Goal: Transaction & Acquisition: Purchase product/service

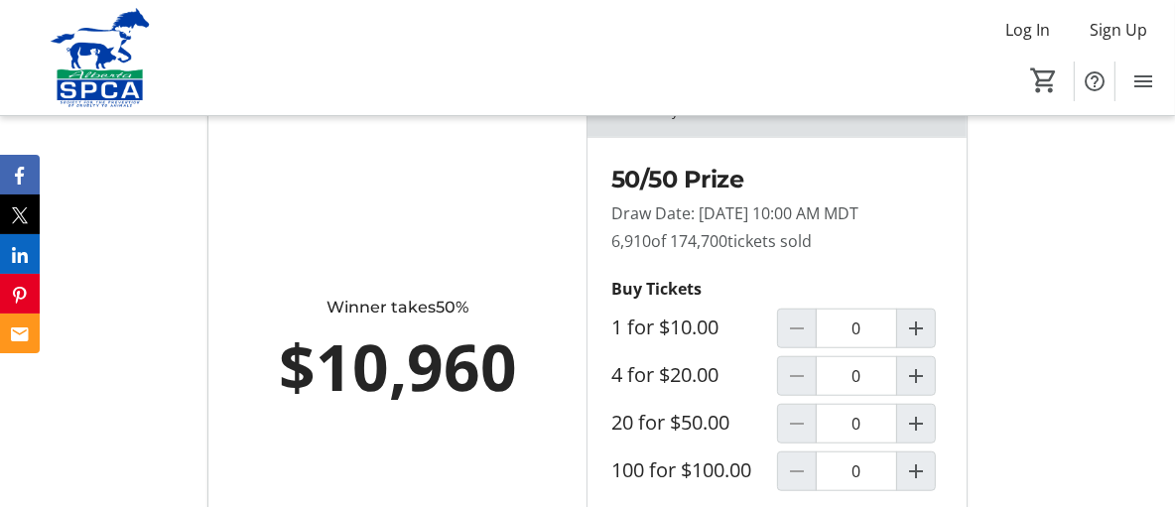
scroll to position [1191, 0]
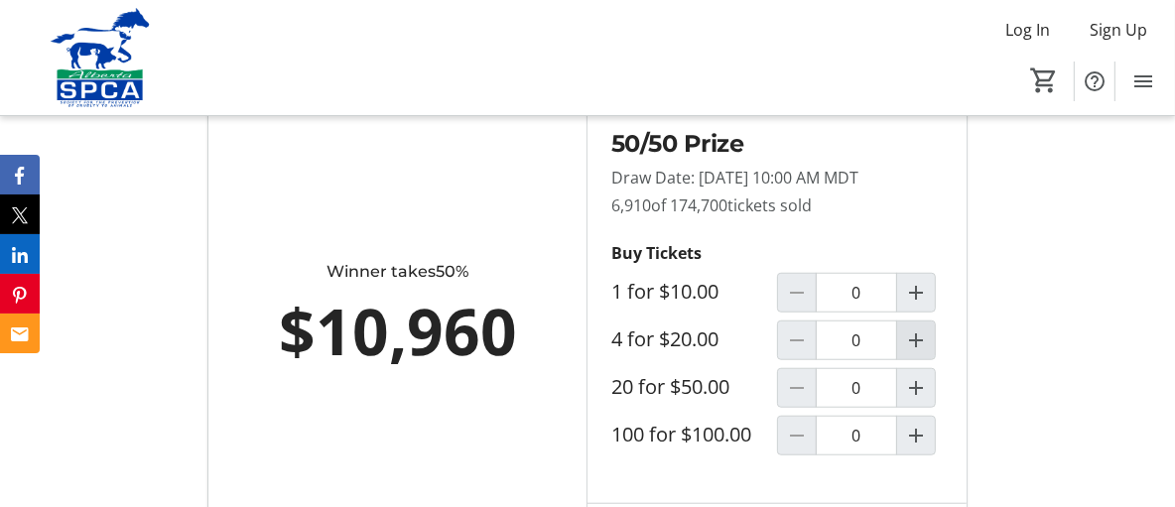
click at [915, 352] on mat-icon "Increment by one" at bounding box center [916, 340] width 24 height 24
type input "1"
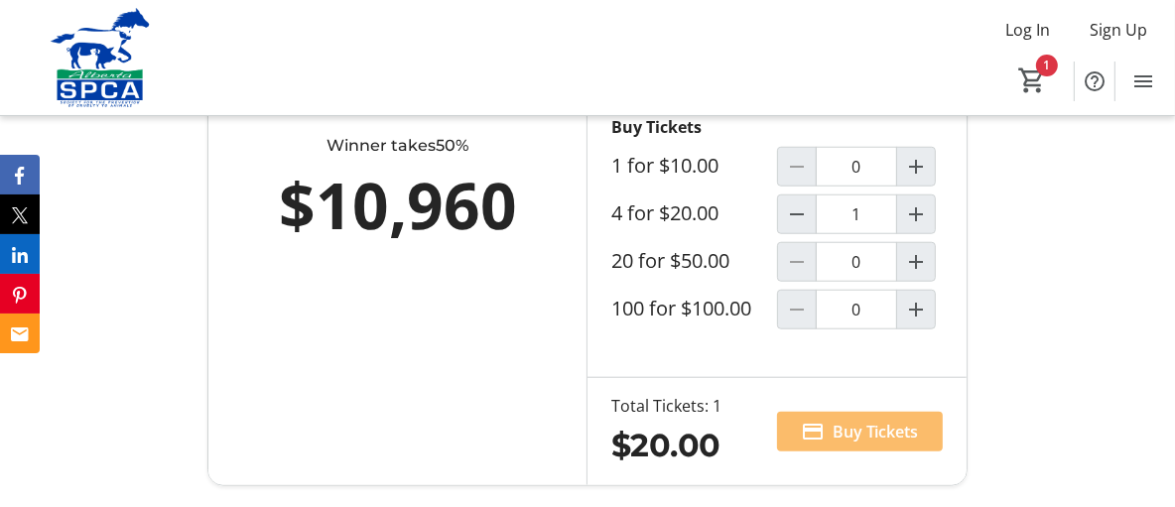
scroll to position [1489, 0]
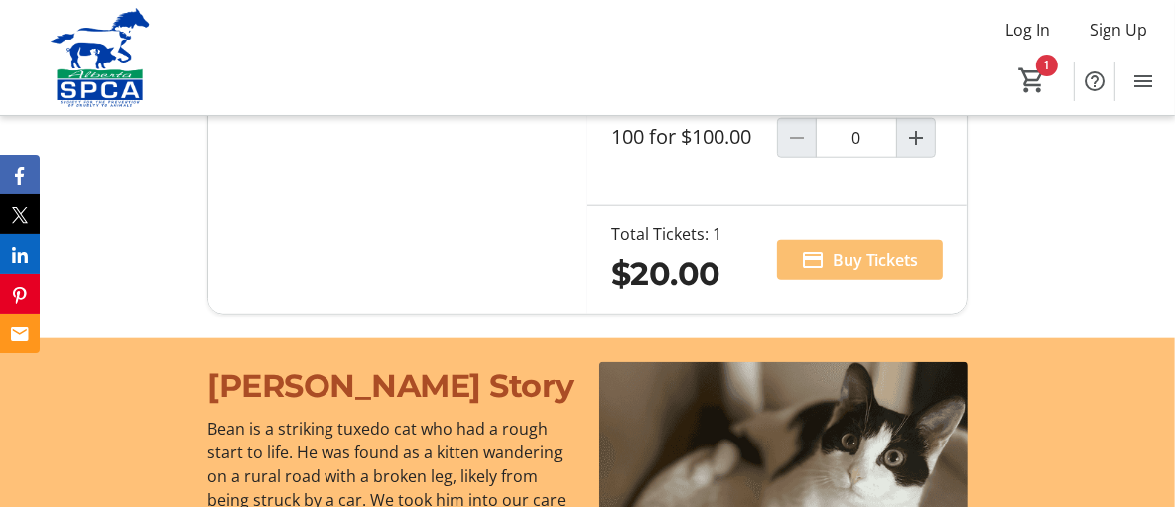
click at [864, 272] on span "Buy Tickets" at bounding box center [876, 260] width 86 height 24
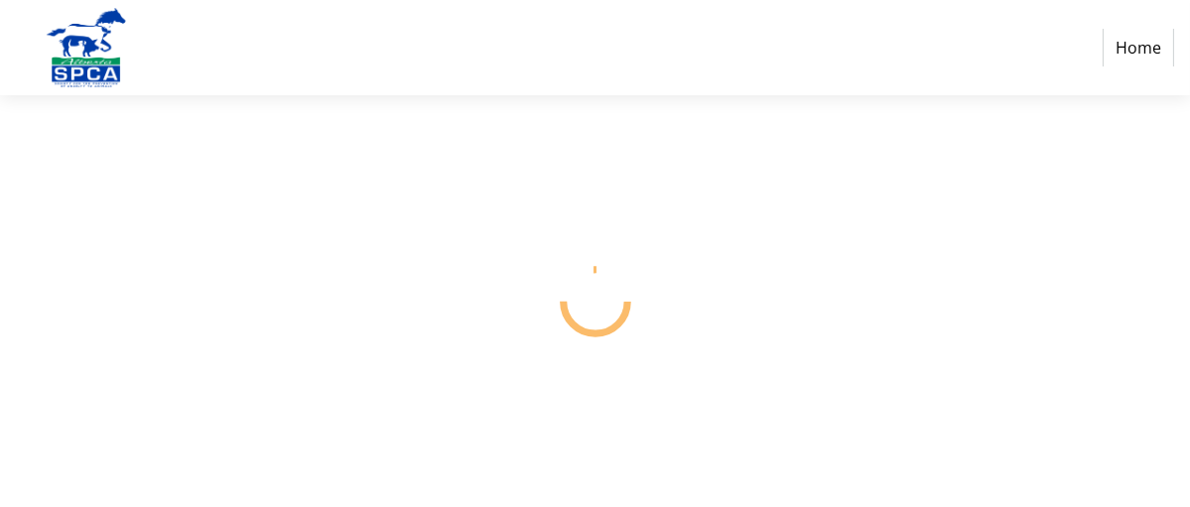
select select "CA"
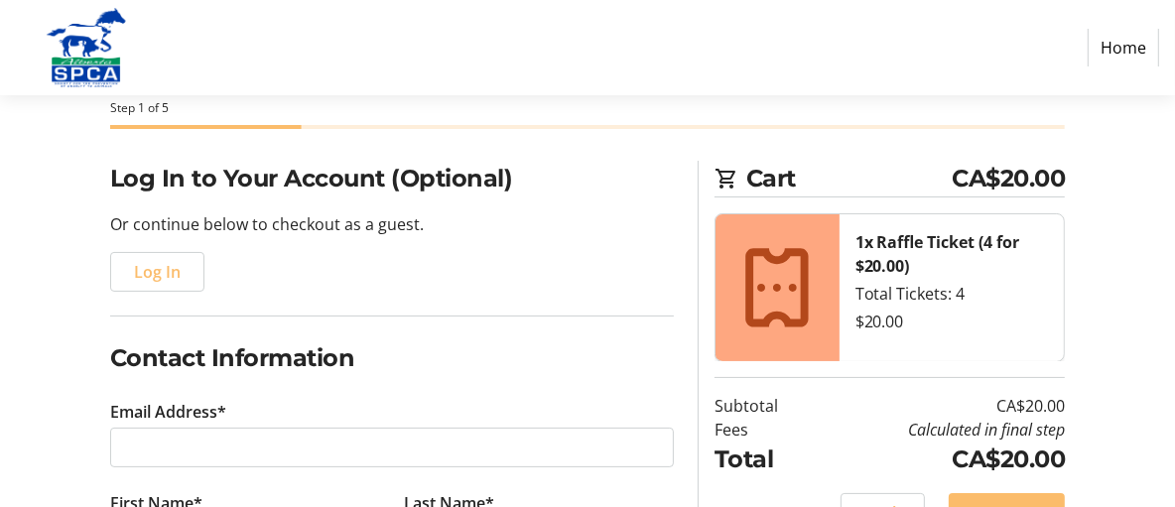
scroll to position [298, 0]
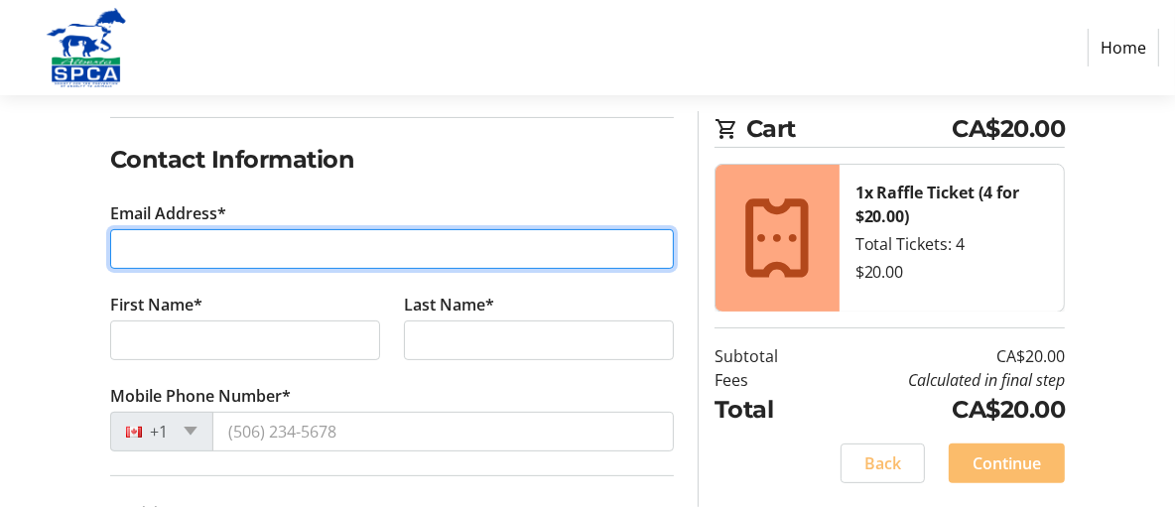
click at [132, 248] on input "Email Address*" at bounding box center [392, 249] width 564 height 40
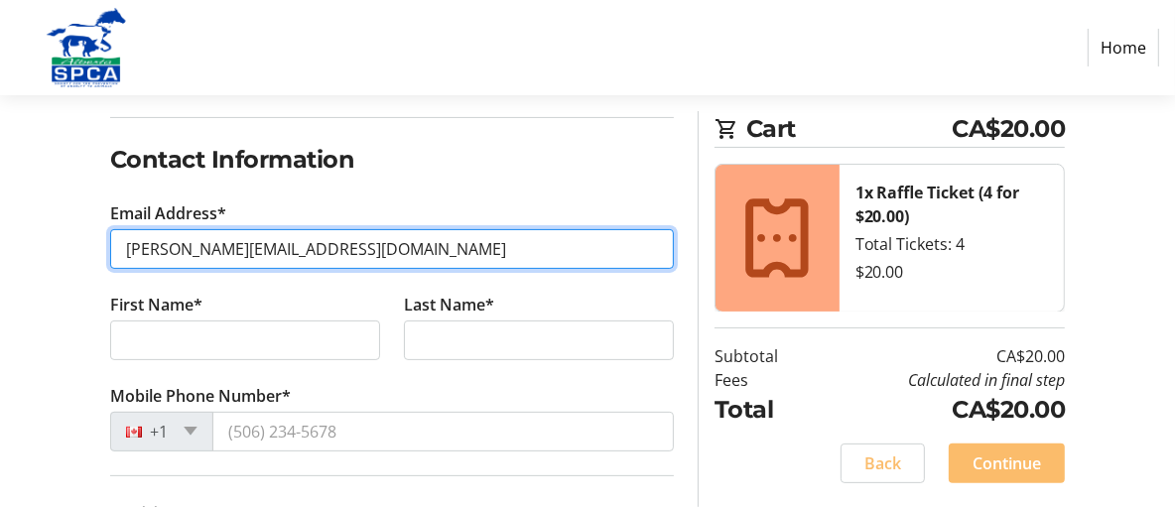
type input "[PERSON_NAME][EMAIL_ADDRESS][DOMAIN_NAME]"
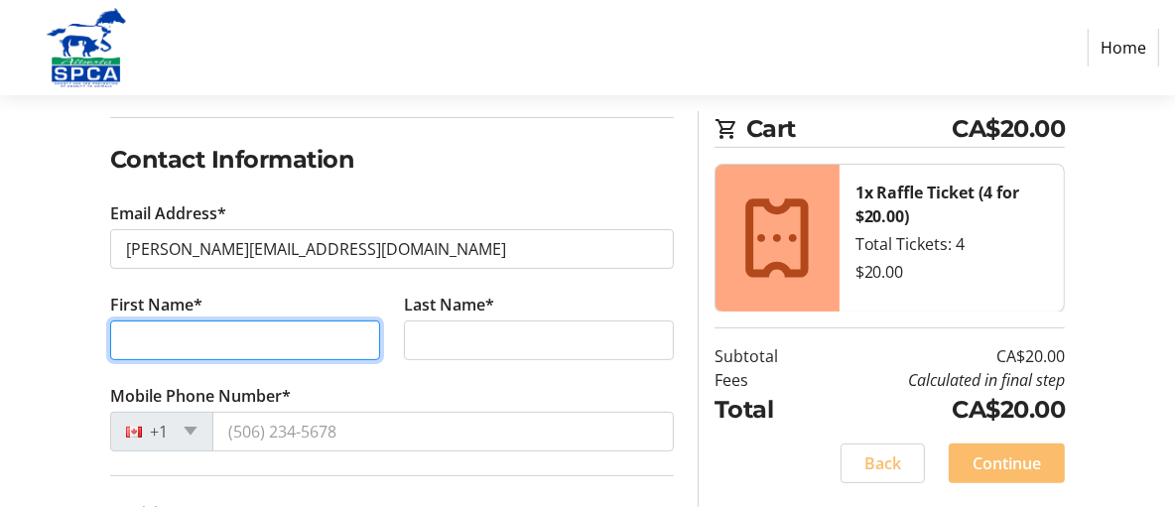
type input "[PERSON_NAME]"
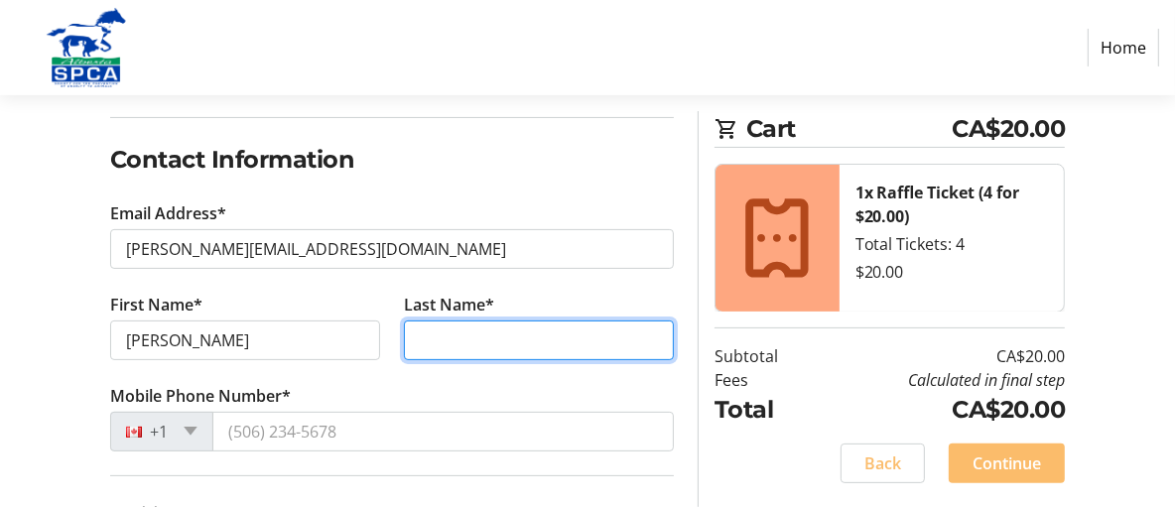
type input "Oskoboiny"
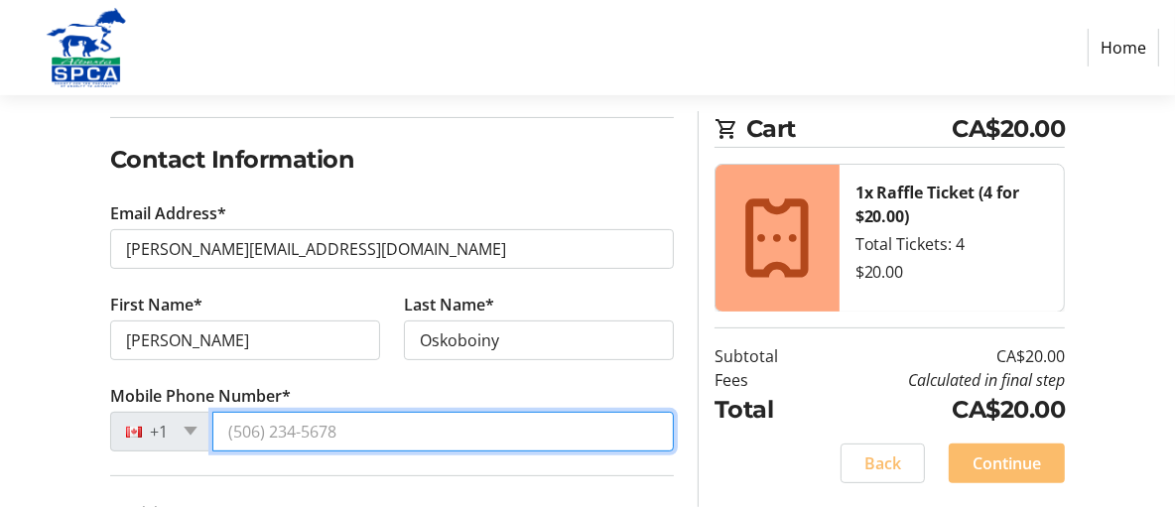
type input "[PHONE_NUMBER]"
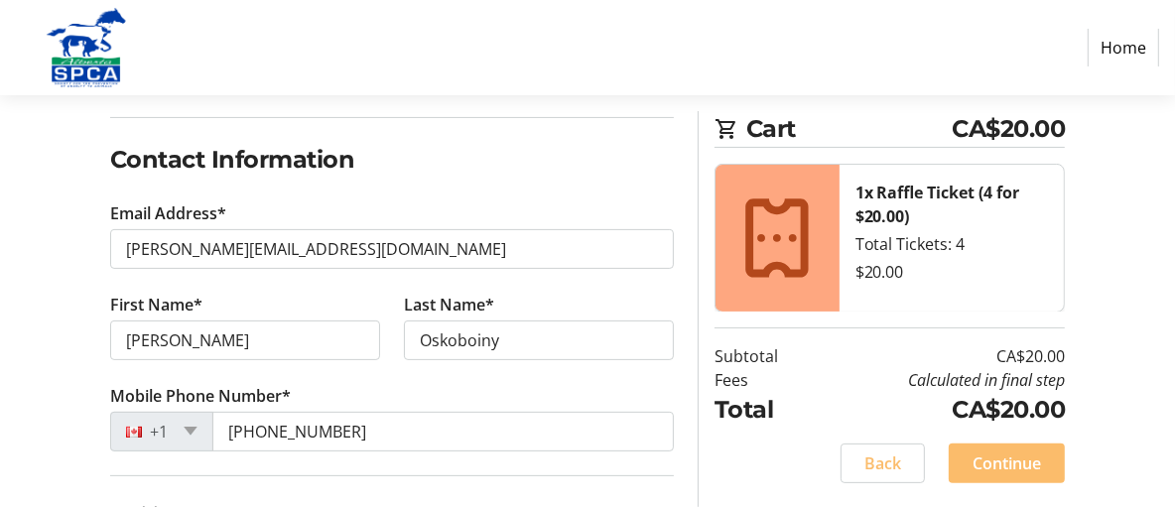
type input "[STREET_ADDRESS][PERSON_NAME]"
type input "225"
type input "[GEOGRAPHIC_DATA]"
select select "AB"
type input "T5A5H2"
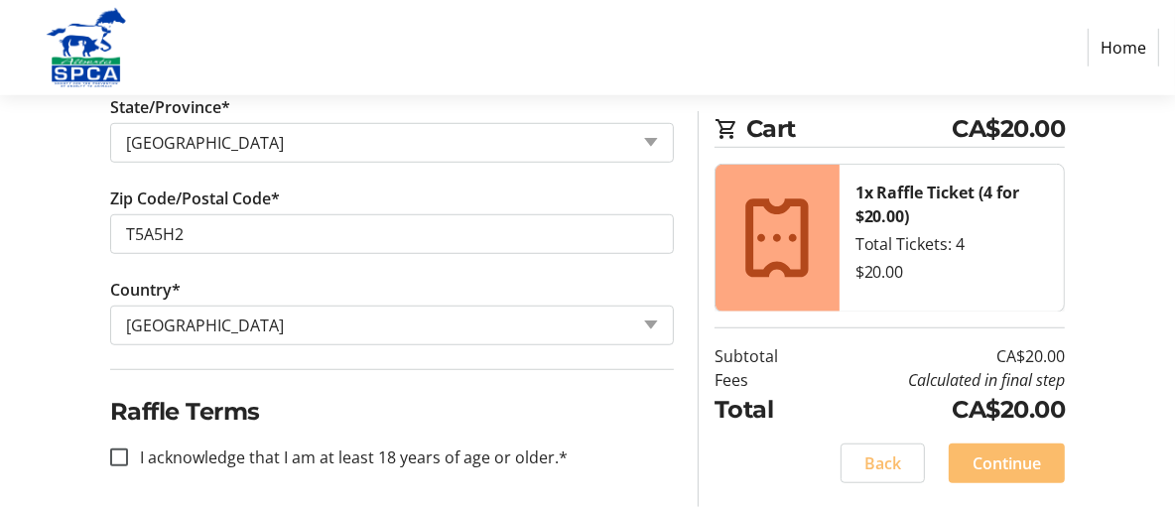
scroll to position [1020, 0]
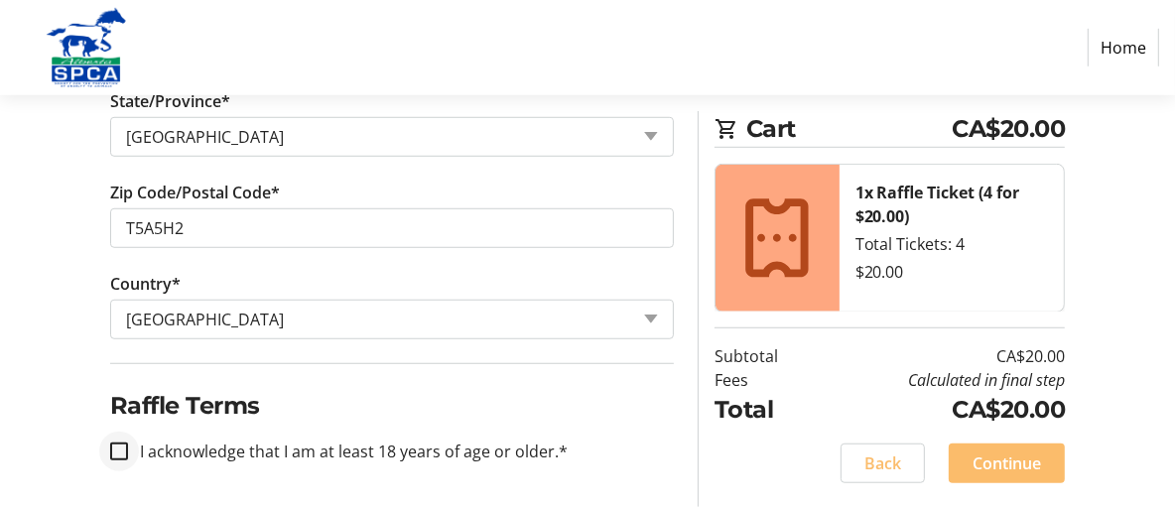
type input "[PERSON_NAME][EMAIL_ADDRESS][DOMAIN_NAME]"
click at [120, 444] on input "I acknowledge that I am at least 18 years of age or older.*" at bounding box center [119, 452] width 18 height 18
checkbox input "true"
click at [1026, 460] on span "Continue" at bounding box center [1007, 464] width 68 height 24
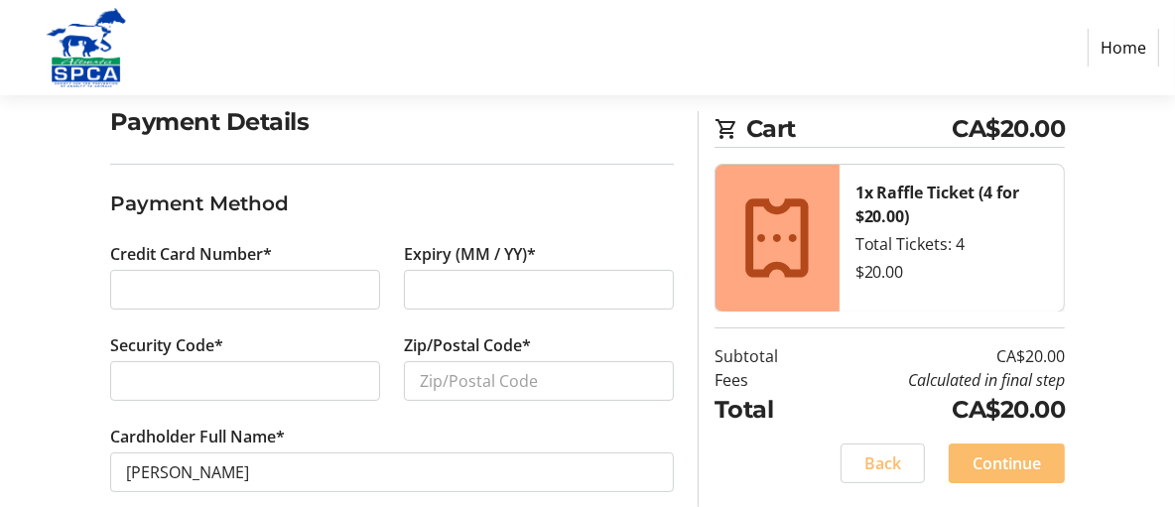
scroll to position [187, 0]
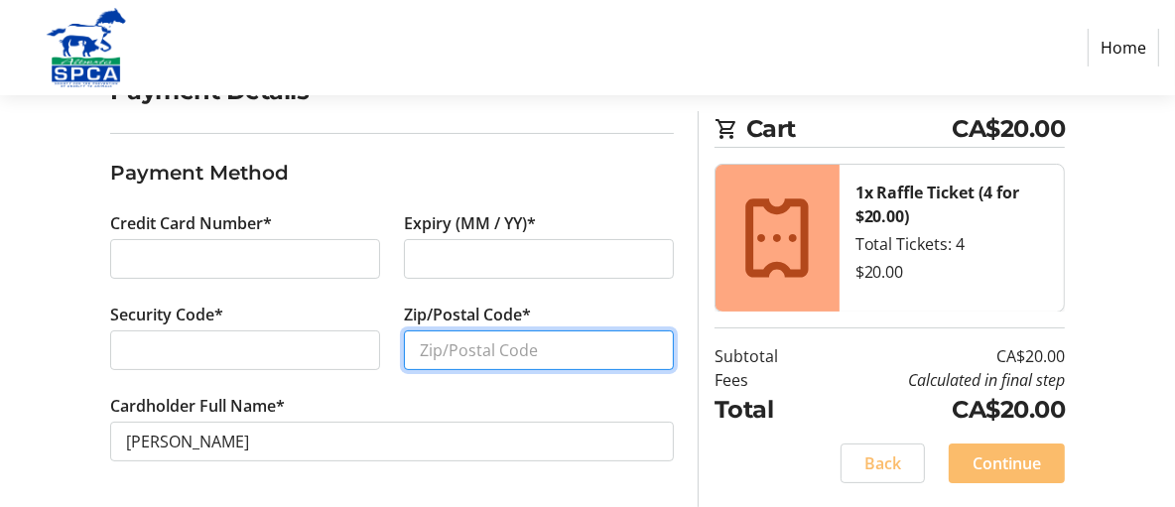
click at [452, 345] on input "Zip/Postal Code*" at bounding box center [539, 350] width 270 height 40
type input "t5a5h2"
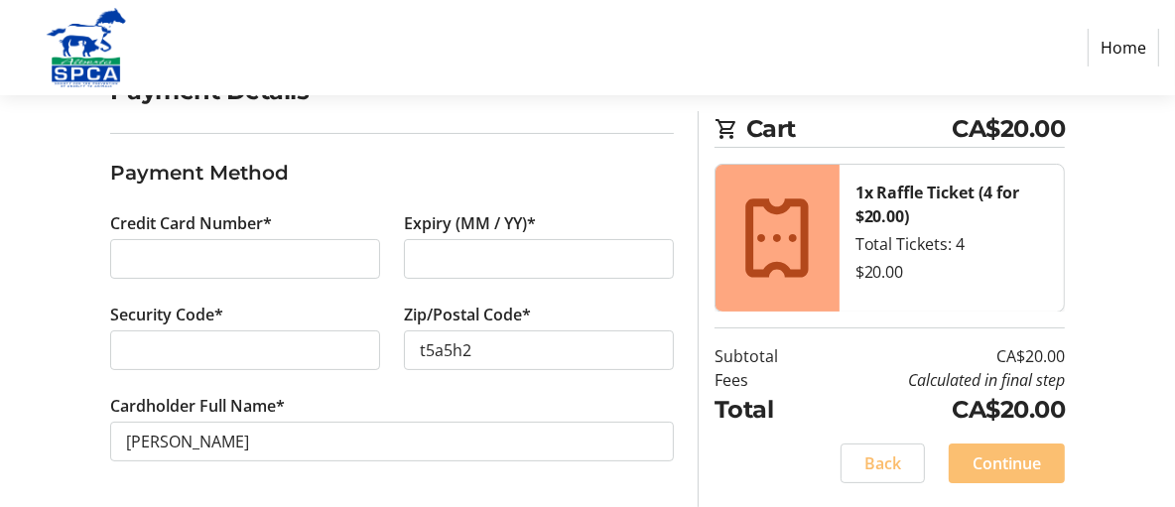
click at [1044, 470] on span at bounding box center [1007, 464] width 116 height 48
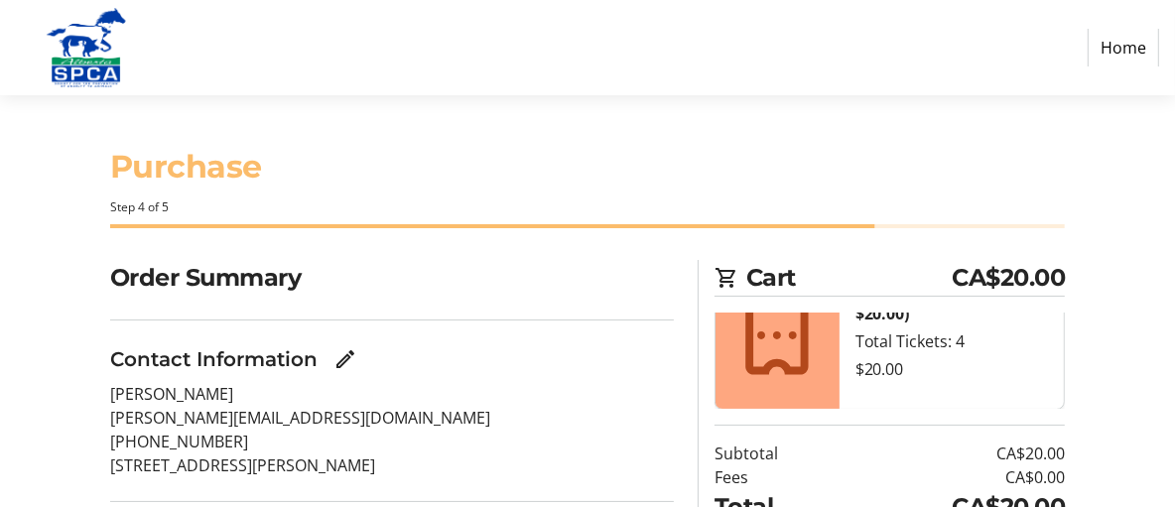
scroll to position [183, 0]
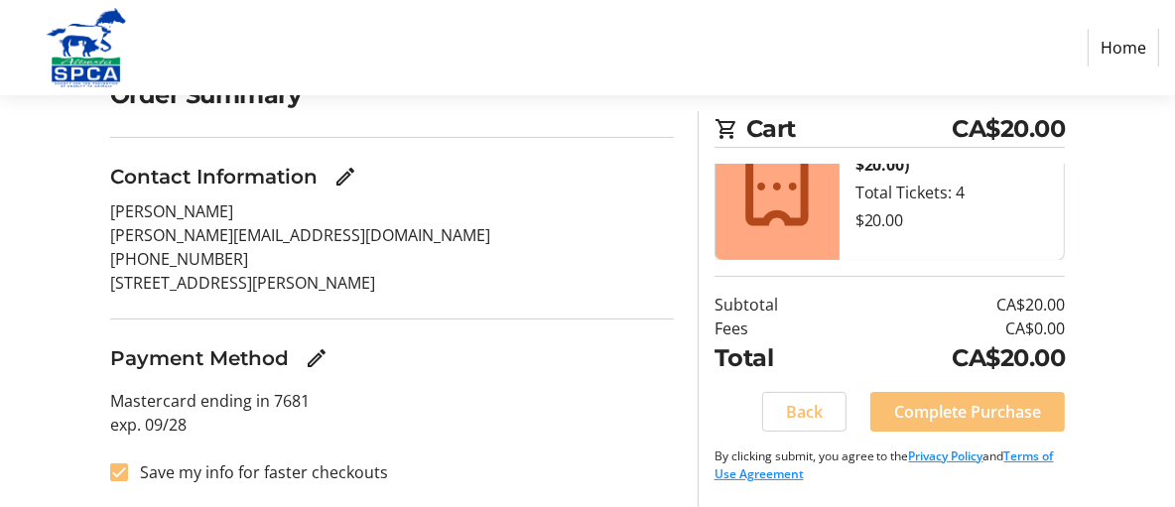
click at [948, 409] on span "Complete Purchase" at bounding box center [967, 412] width 147 height 24
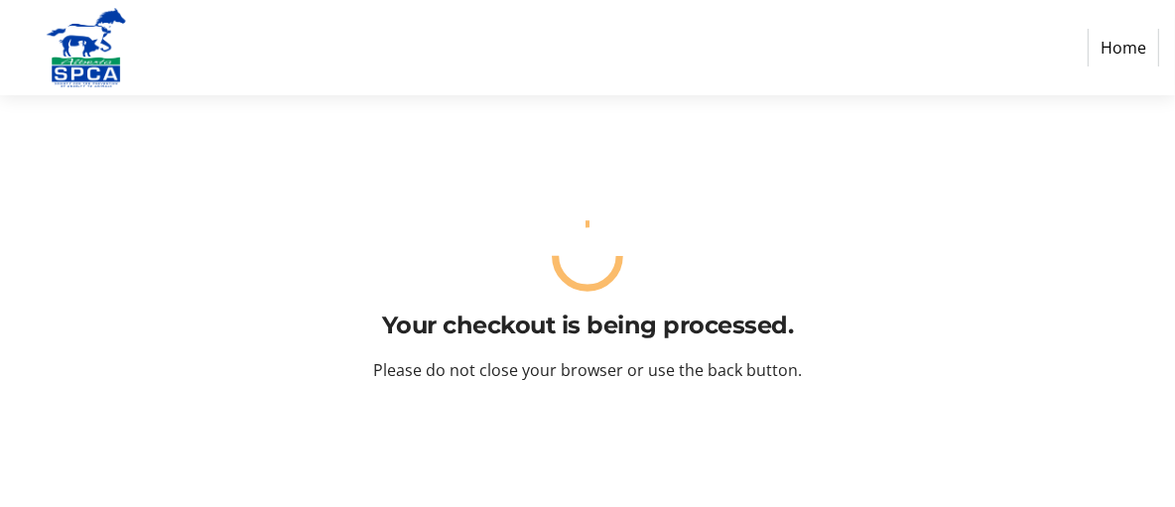
scroll to position [0, 0]
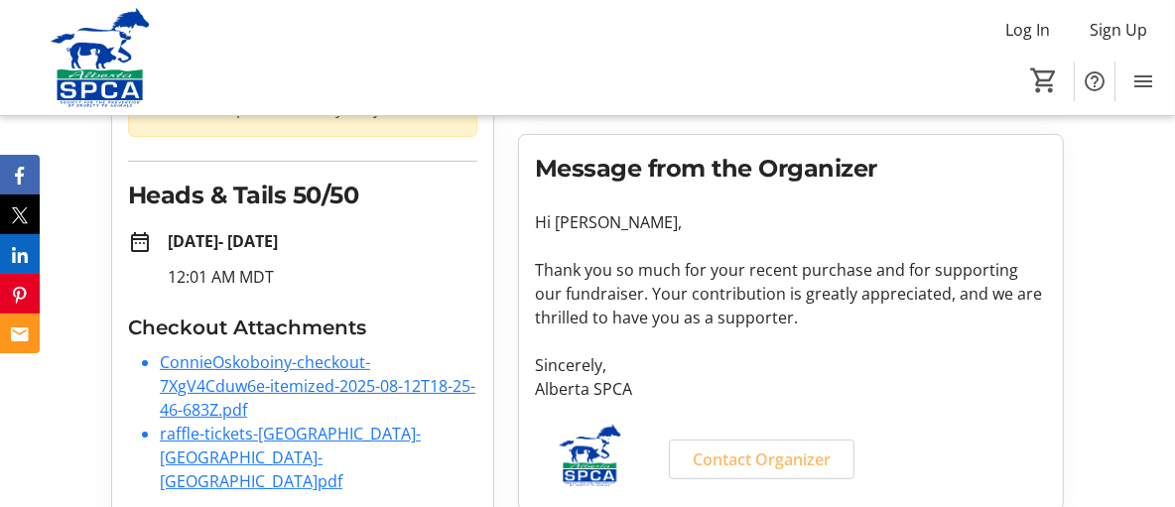
scroll to position [270, 0]
